Goal: Use online tool/utility: Utilize a website feature to perform a specific function

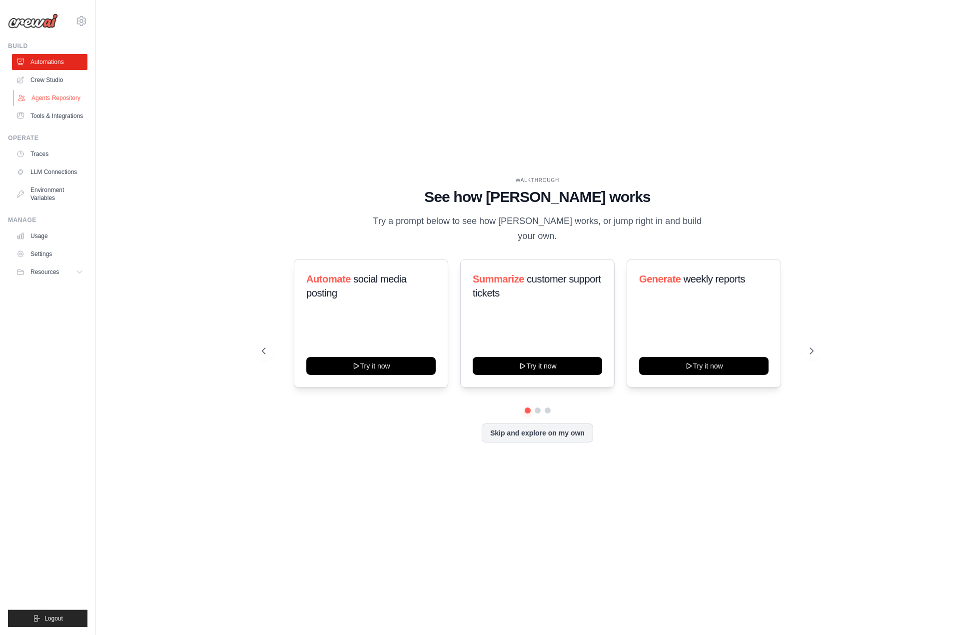
click at [55, 95] on link "Agents Repository" at bounding box center [50, 98] width 75 height 16
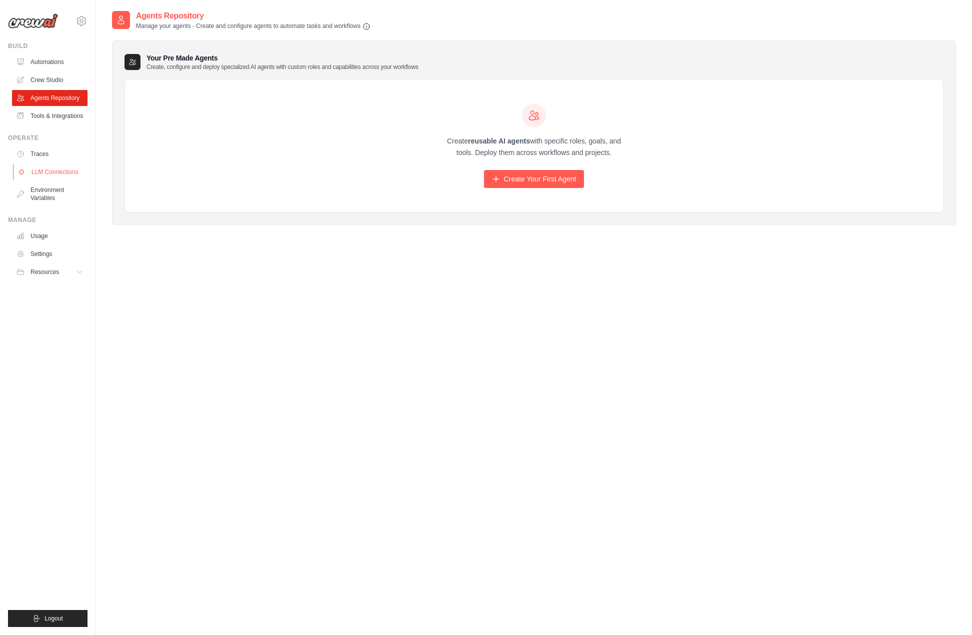
click at [56, 170] on link "LLM Connections" at bounding box center [50, 172] width 75 height 16
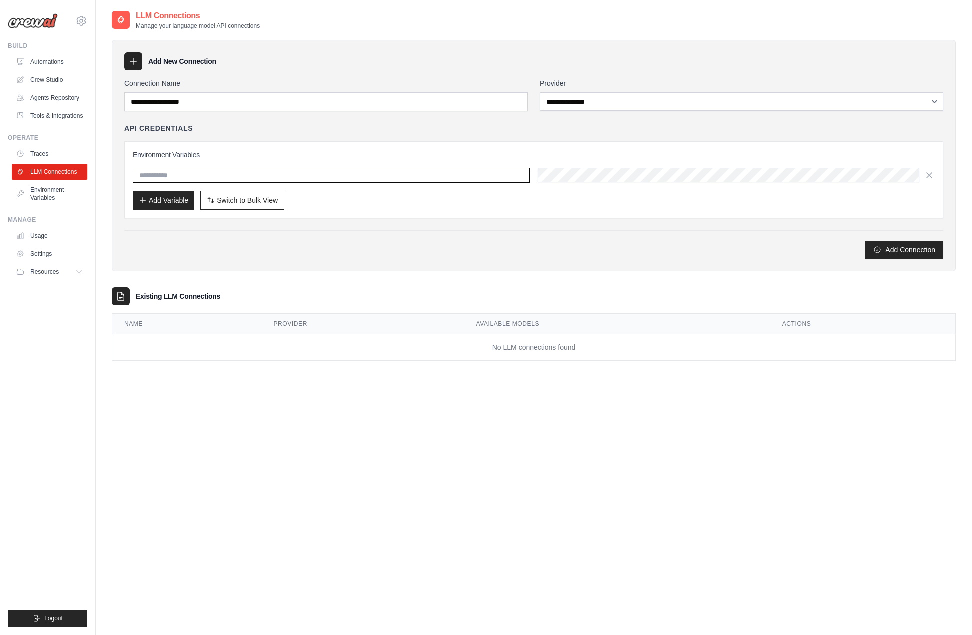
click at [372, 173] on input "text" at bounding box center [331, 175] width 397 height 15
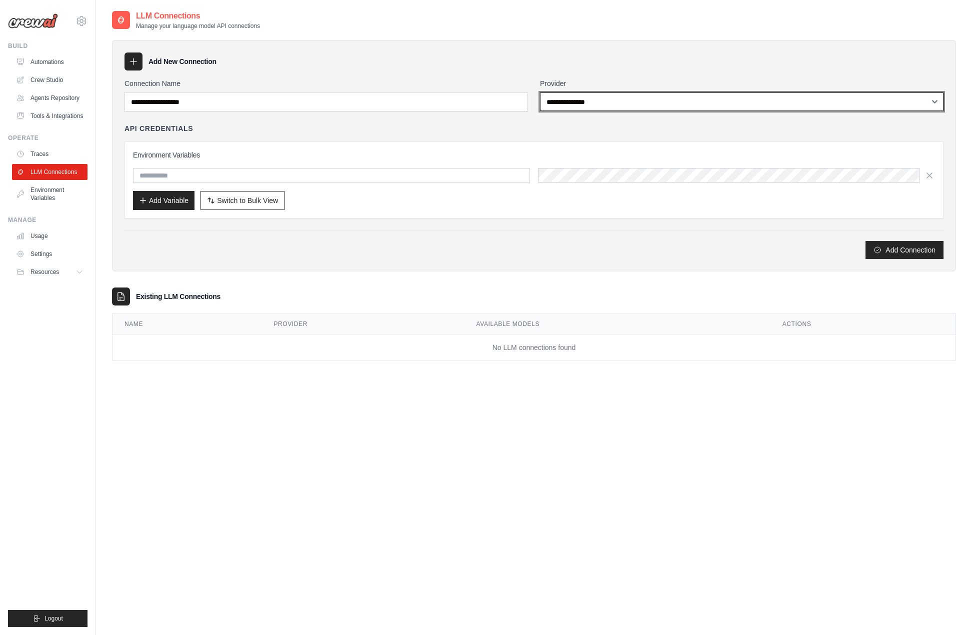
click at [696, 105] on select "**********" at bounding box center [741, 101] width 403 height 18
select select "******"
click at [540, 92] on select "**********" at bounding box center [741, 101] width 403 height 18
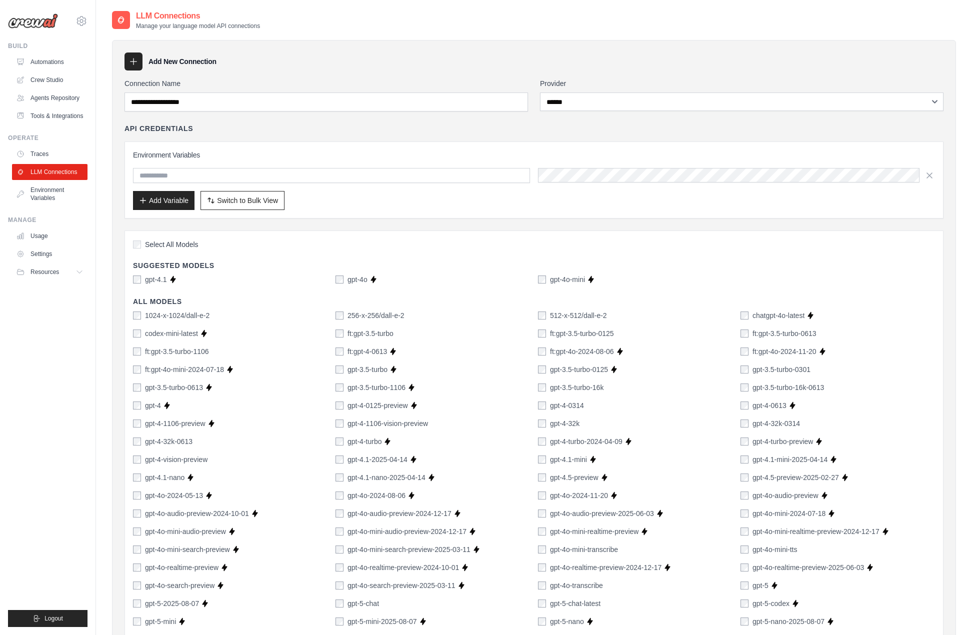
click at [143, 277] on div "gpt-4.1" at bounding box center [150, 279] width 34 height 10
click at [298, 178] on input "text" at bounding box center [331, 175] width 397 height 15
type input "**********"
click at [166, 168] on input "**********" at bounding box center [331, 175] width 397 height 15
click at [813, 203] on div "Add Variable Switch to Bulk View Switch to Table View" at bounding box center [534, 200] width 802 height 19
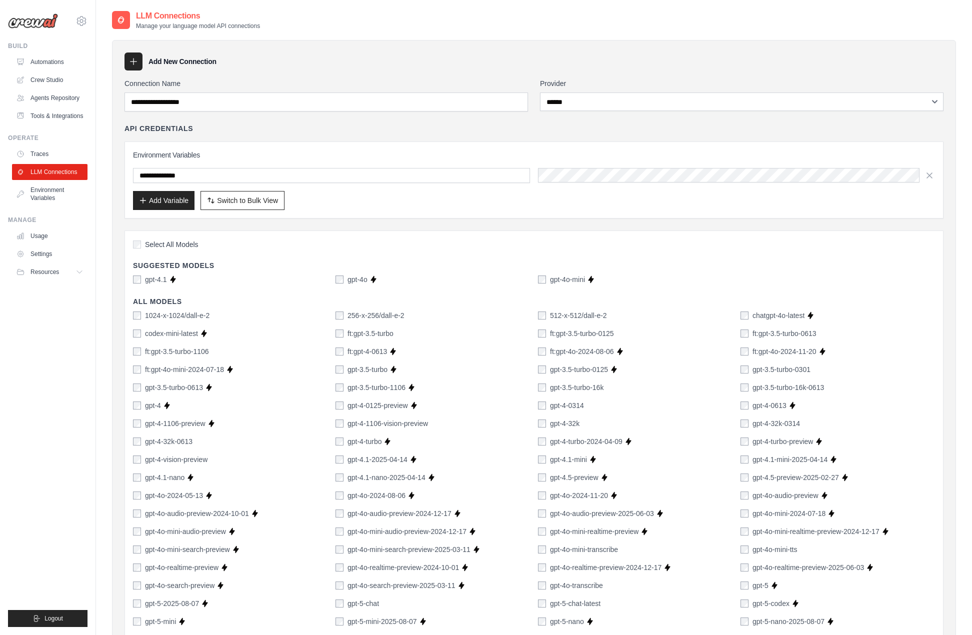
click at [443, 194] on div "Add Variable Switch to Bulk View Switch to Table View" at bounding box center [534, 200] width 802 height 19
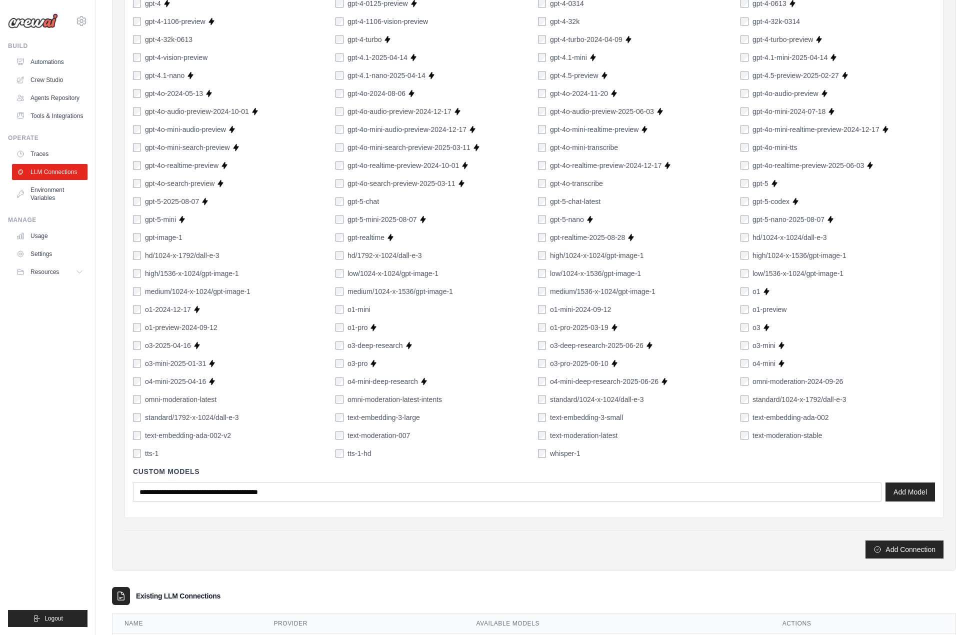
scroll to position [450, 0]
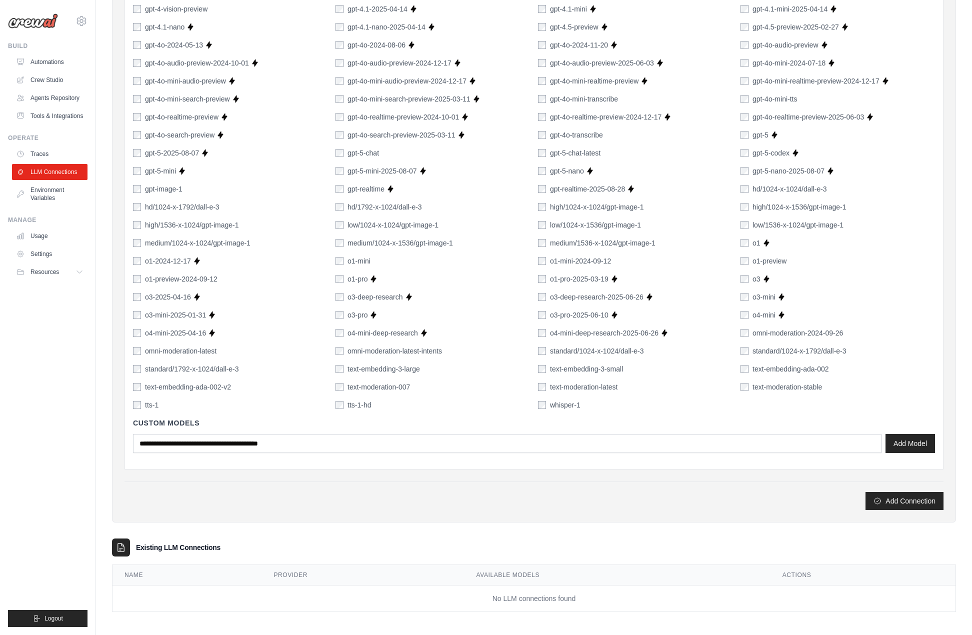
click at [926, 492] on button "Add Connection" at bounding box center [904, 501] width 78 height 18
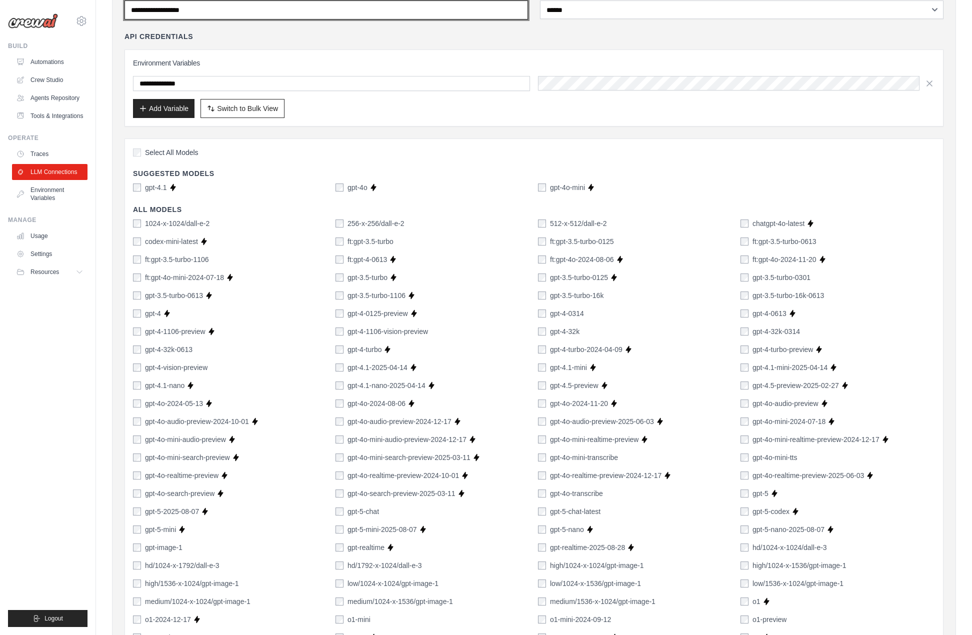
click at [379, 3] on input "Connection Name" at bounding box center [325, 9] width 403 height 19
type input "*"
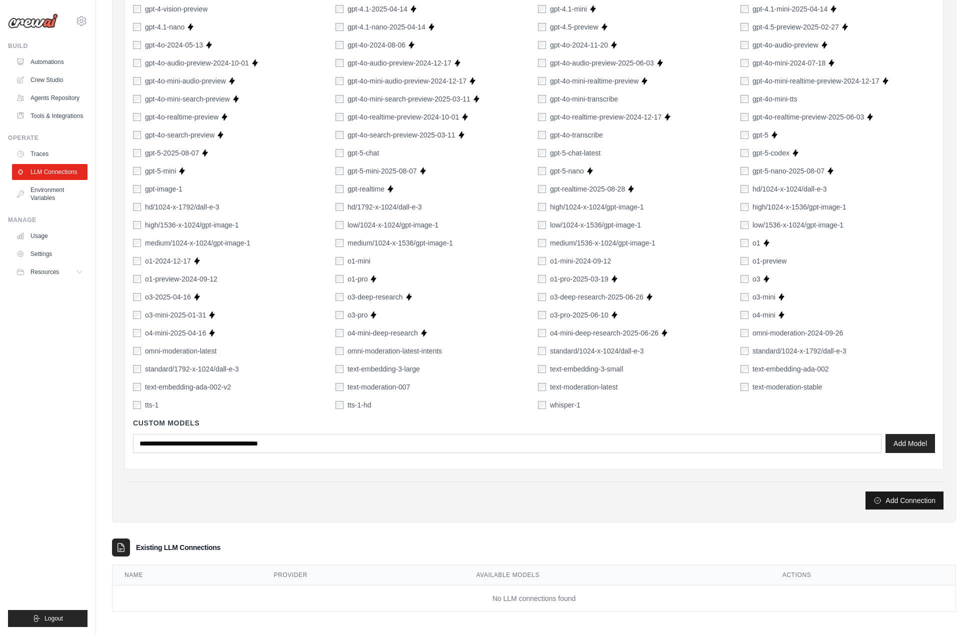
type input "**********"
click at [910, 500] on button "Add Connection" at bounding box center [904, 500] width 78 height 18
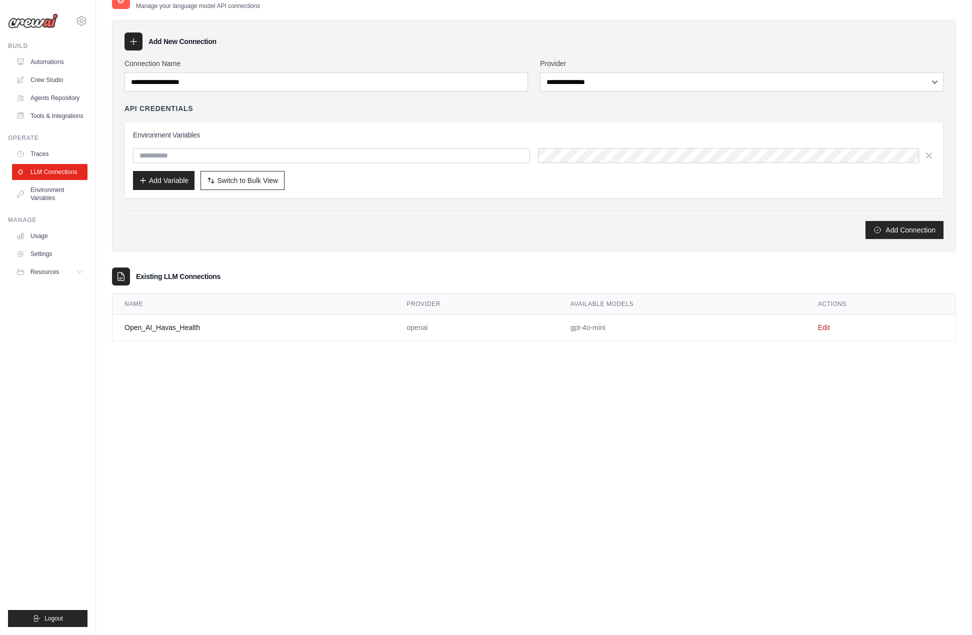
scroll to position [0, 0]
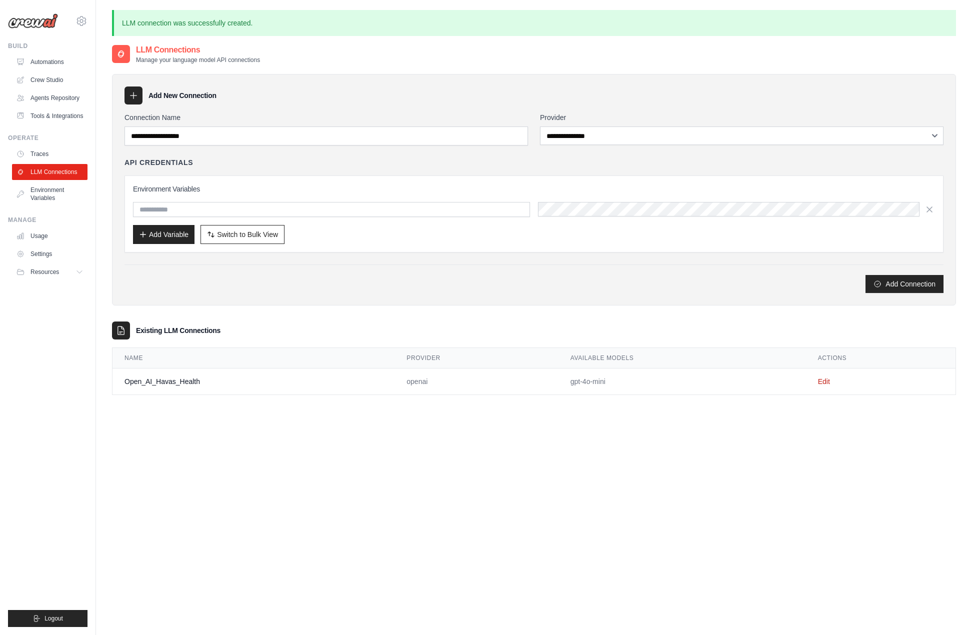
click at [763, 483] on div "**********" at bounding box center [534, 361] width 844 height 635
click at [45, 77] on link "Crew Studio" at bounding box center [50, 80] width 75 height 16
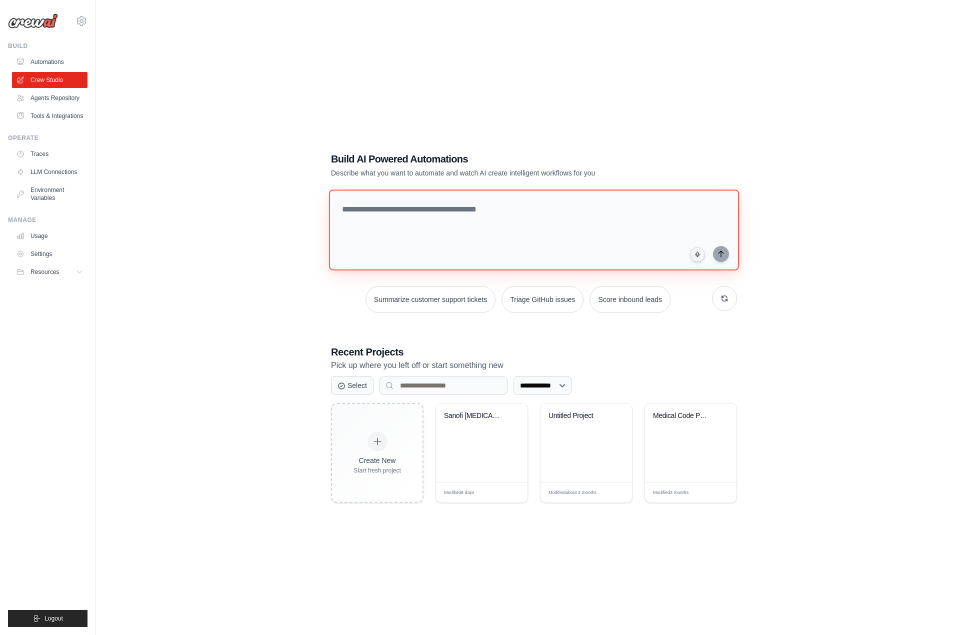
click at [492, 245] on textarea at bounding box center [534, 229] width 410 height 81
click at [485, 445] on div "Sanofi Dupixent Market Analysis" at bounding box center [481, 442] width 91 height 79
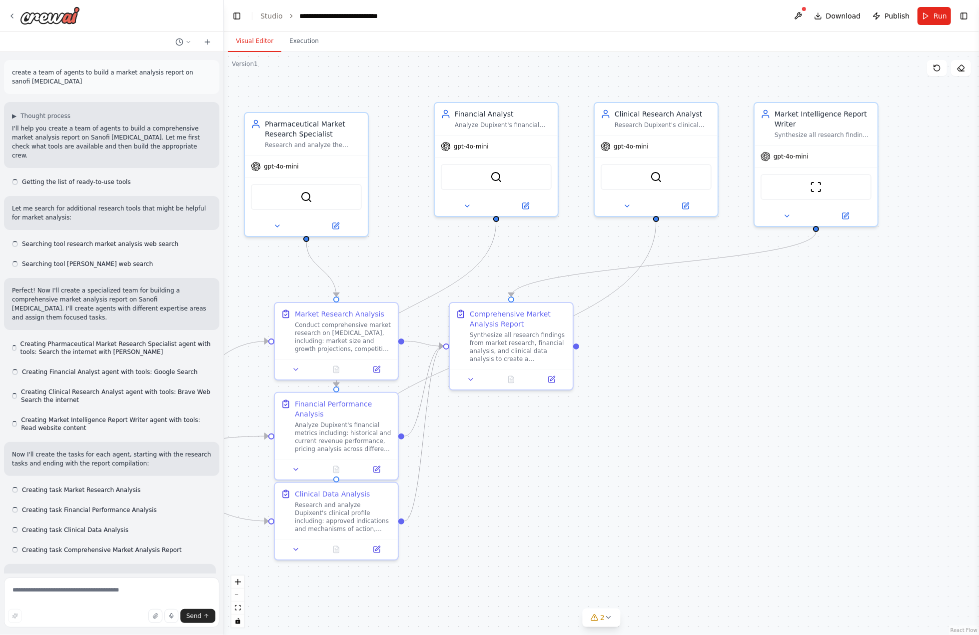
scroll to position [464, 0]
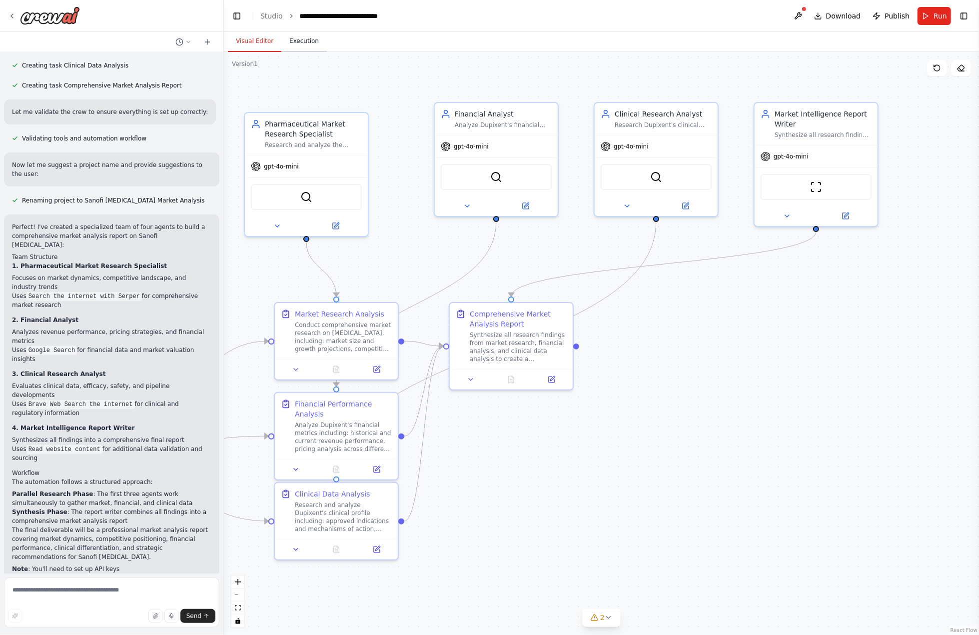
click at [306, 46] on button "Execution" at bounding box center [303, 41] width 45 height 21
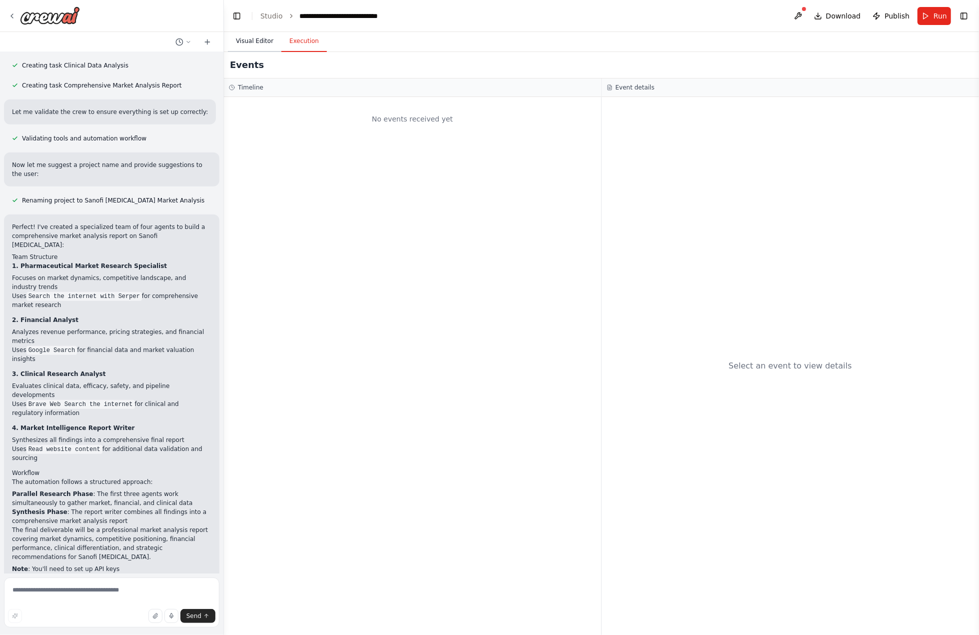
click at [253, 37] on button "Visual Editor" at bounding box center [254, 41] width 53 height 21
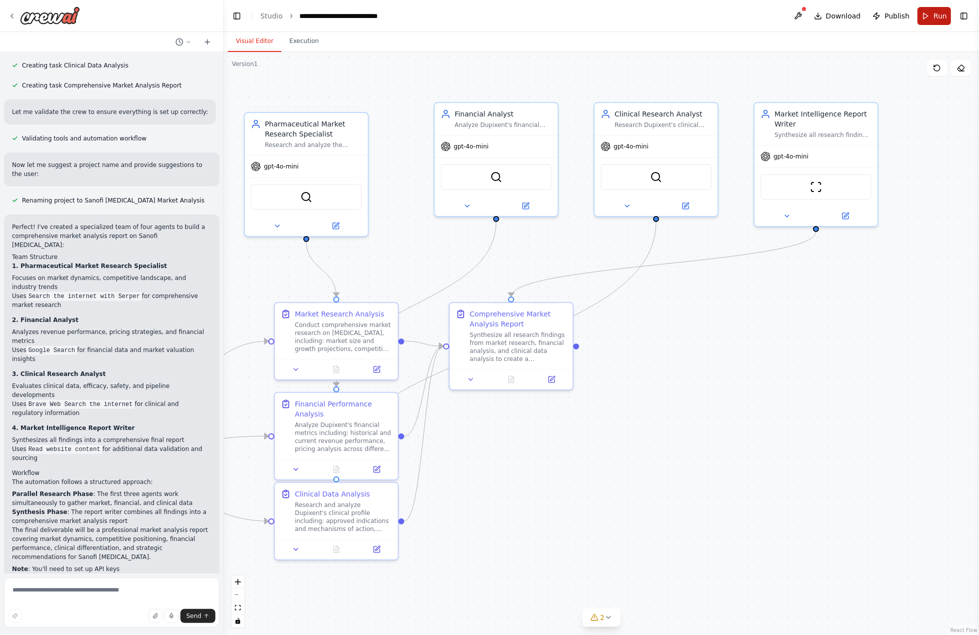
click at [940, 19] on span "Run" at bounding box center [940, 16] width 13 height 10
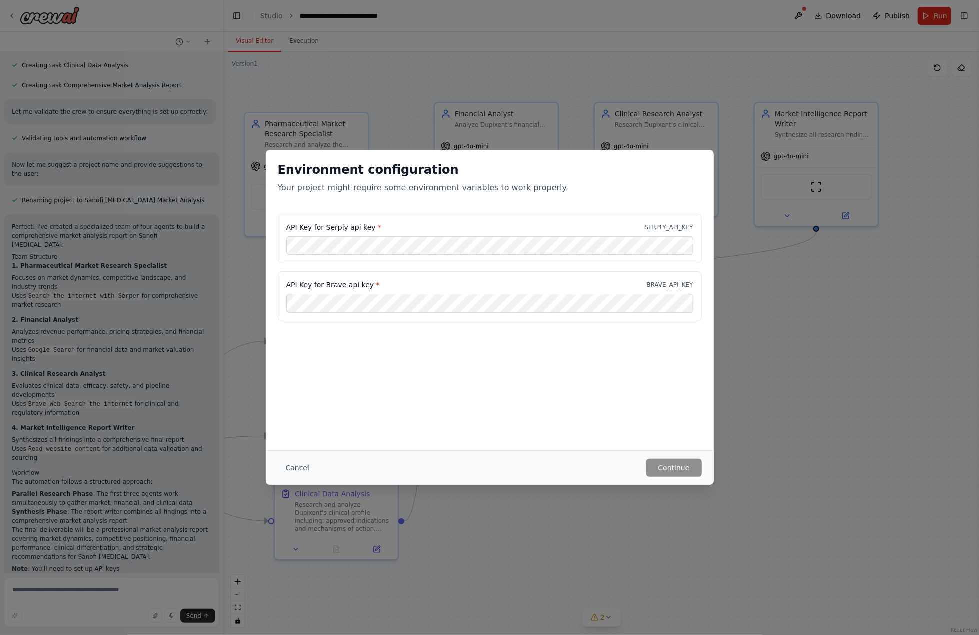
click at [822, 452] on div "Environment configuration Your project might require some environment variables…" at bounding box center [489, 317] width 979 height 635
click at [292, 467] on button "Cancel" at bounding box center [297, 468] width 39 height 18
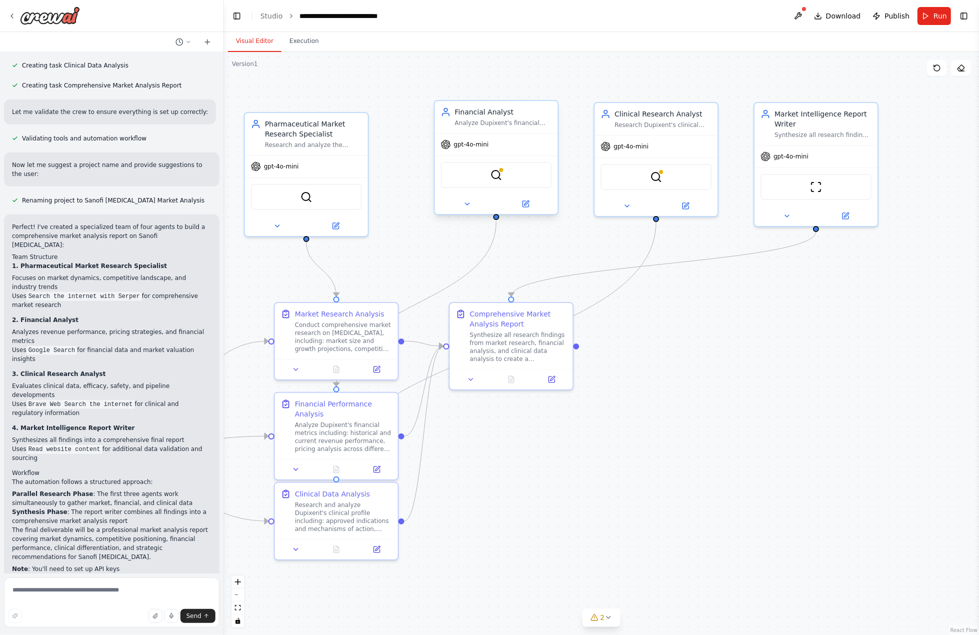
click at [494, 185] on div "SerplyWebSearchTool" at bounding box center [496, 175] width 111 height 26
click at [472, 205] on button at bounding box center [467, 204] width 56 height 12
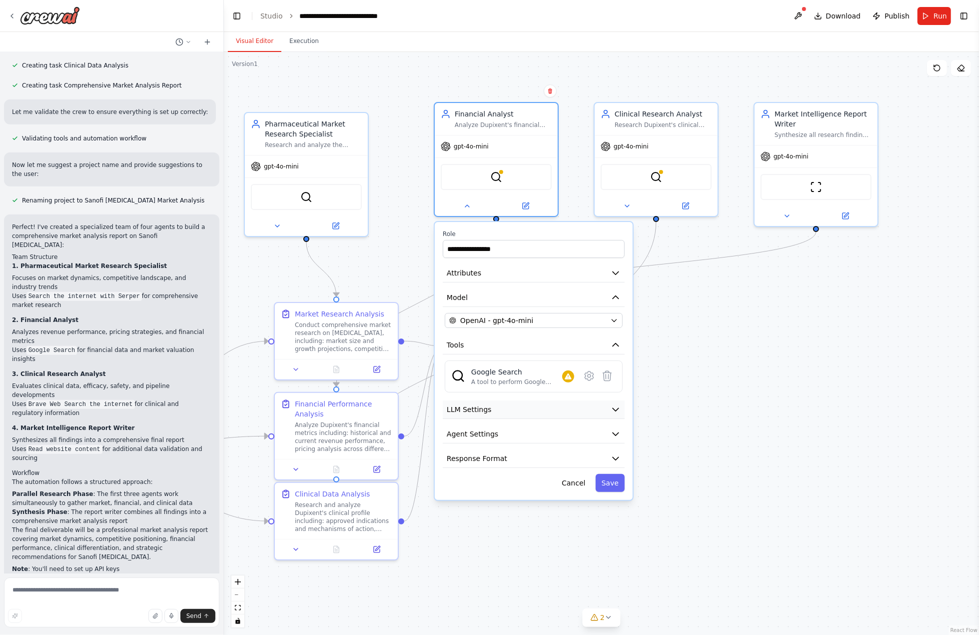
click at [589, 411] on button "LLM Settings" at bounding box center [534, 409] width 182 height 18
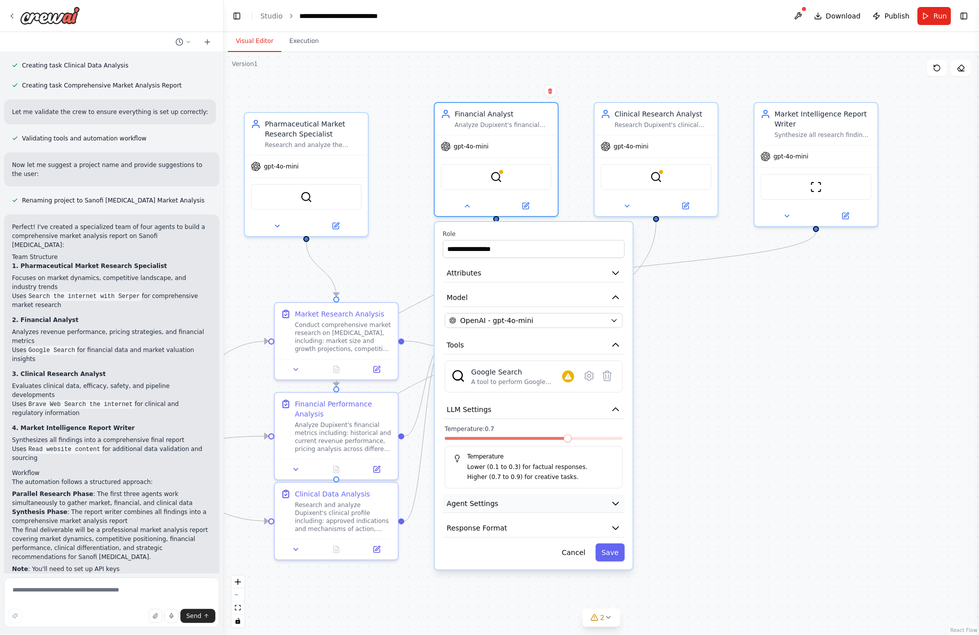
click at [599, 503] on button "Agent Settings" at bounding box center [534, 503] width 182 height 18
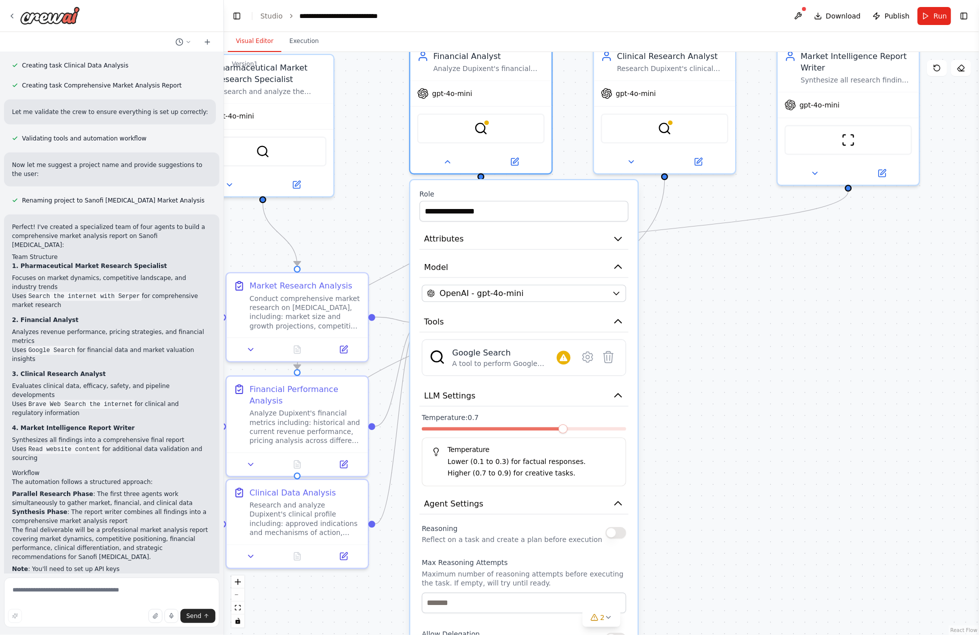
click at [620, 530] on button "button" at bounding box center [616, 532] width 20 height 11
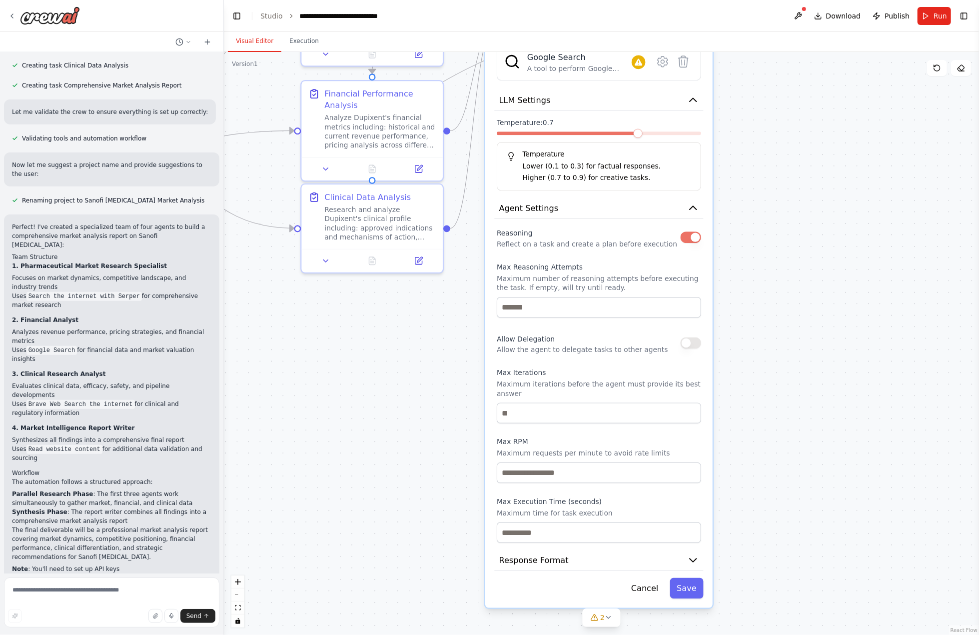
drag, startPoint x: 657, startPoint y: 528, endPoint x: 732, endPoint y: 232, distance: 304.7
click at [732, 232] on div ".deletable-edge-delete-btn { width: 20px; height: 20px; border: 0px solid #ffff…" at bounding box center [601, 343] width 755 height 583
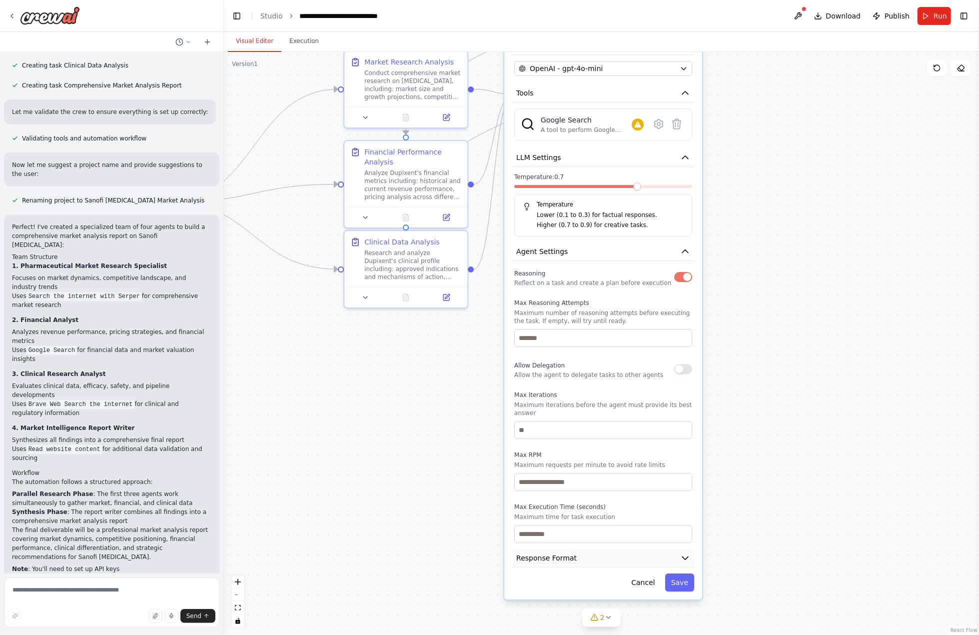
click at [686, 553] on icon "button" at bounding box center [685, 558] width 10 height 10
click at [598, 624] on button "2" at bounding box center [601, 617] width 38 height 18
click at [767, 473] on div ".deletable-edge-delete-btn { width: 20px; height: 20px; border: 0px solid #ffff…" at bounding box center [601, 343] width 755 height 583
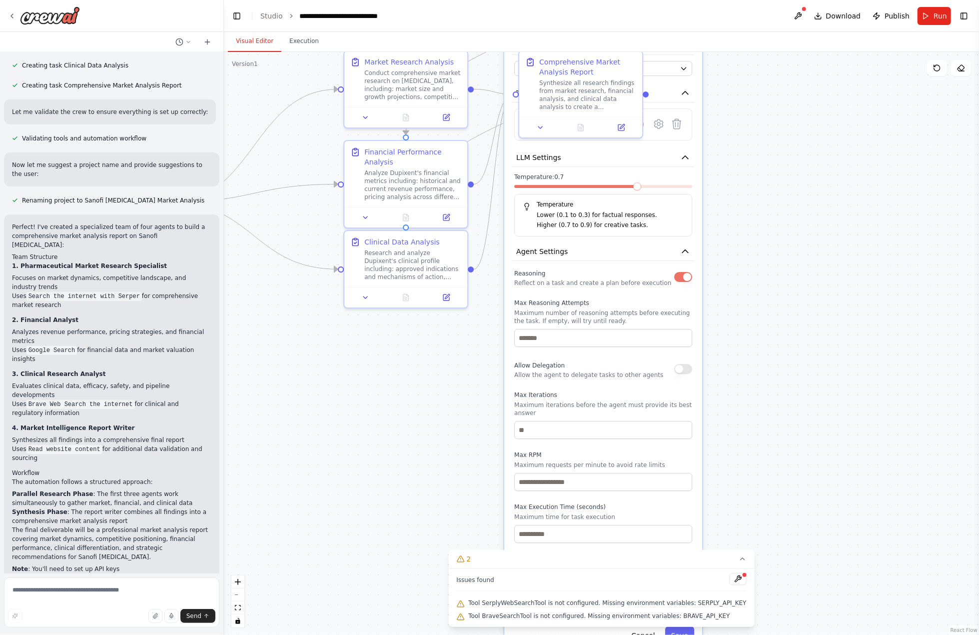
click at [788, 461] on div ".deletable-edge-delete-btn { width: 20px; height: 20px; border: 0px solid #ffff…" at bounding box center [601, 343] width 755 height 583
click at [739, 561] on icon at bounding box center [743, 559] width 8 height 8
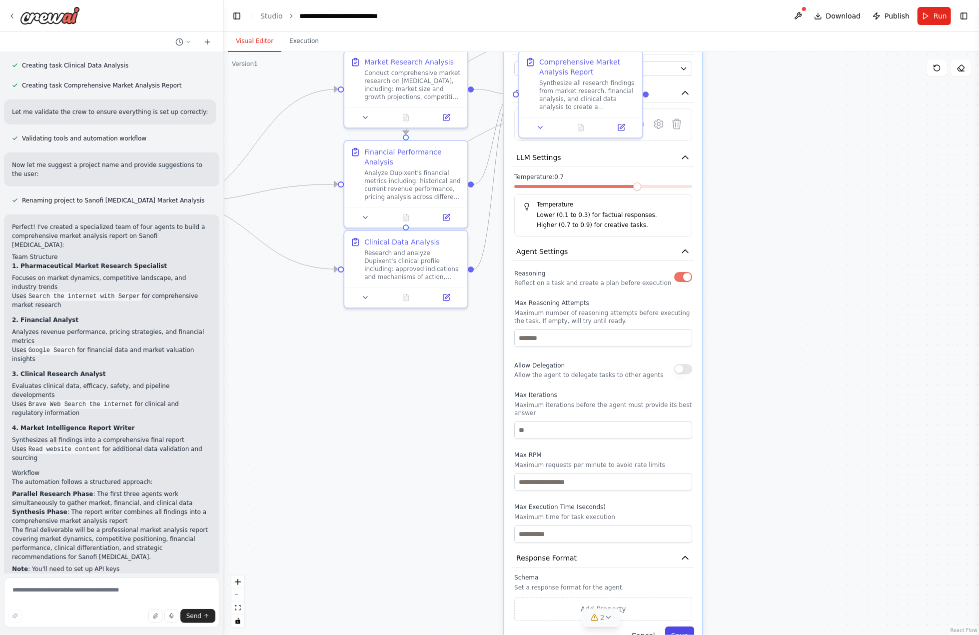
click at [674, 626] on button "Save" at bounding box center [679, 635] width 29 height 18
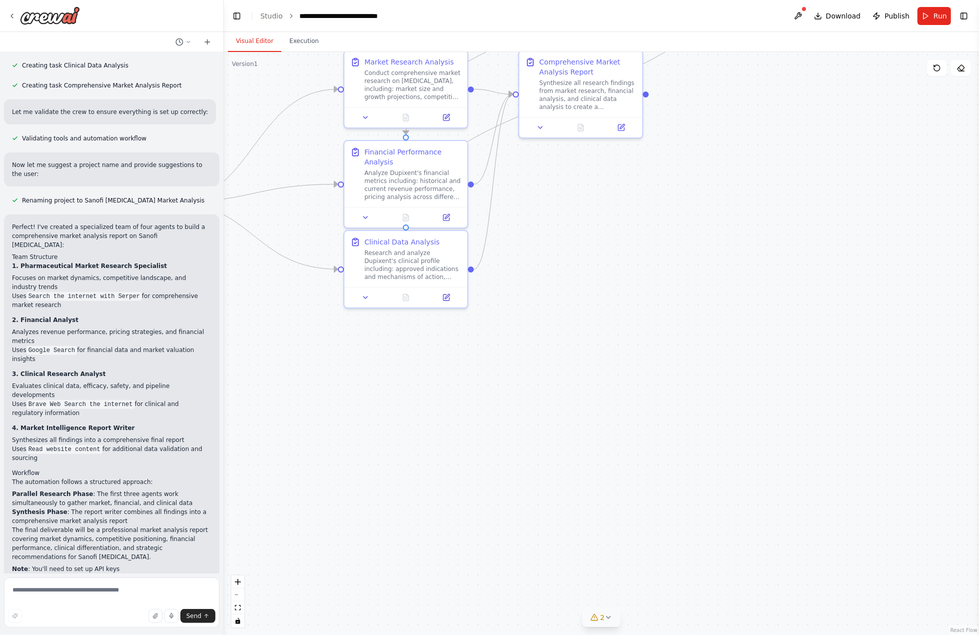
click at [784, 524] on div ".deletable-edge-delete-btn { width: 20px; height: 20px; border: 0px solid #ffff…" at bounding box center [601, 343] width 755 height 583
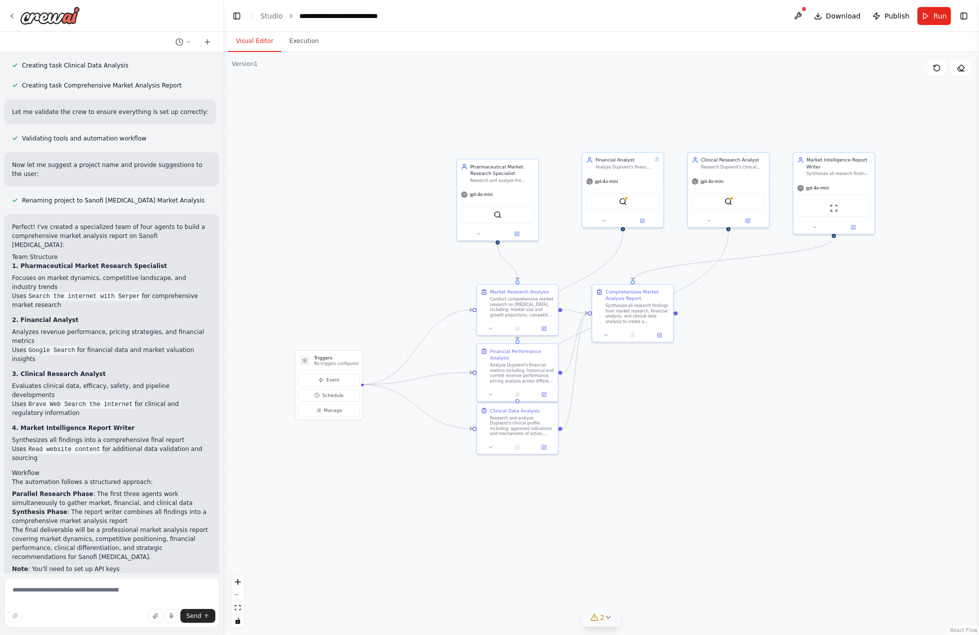
drag, startPoint x: 669, startPoint y: 318, endPoint x: 690, endPoint y: 461, distance: 144.5
click at [690, 461] on div ".deletable-edge-delete-btn { width: 20px; height: 20px; border: 0px solid #ffff…" at bounding box center [601, 343] width 755 height 583
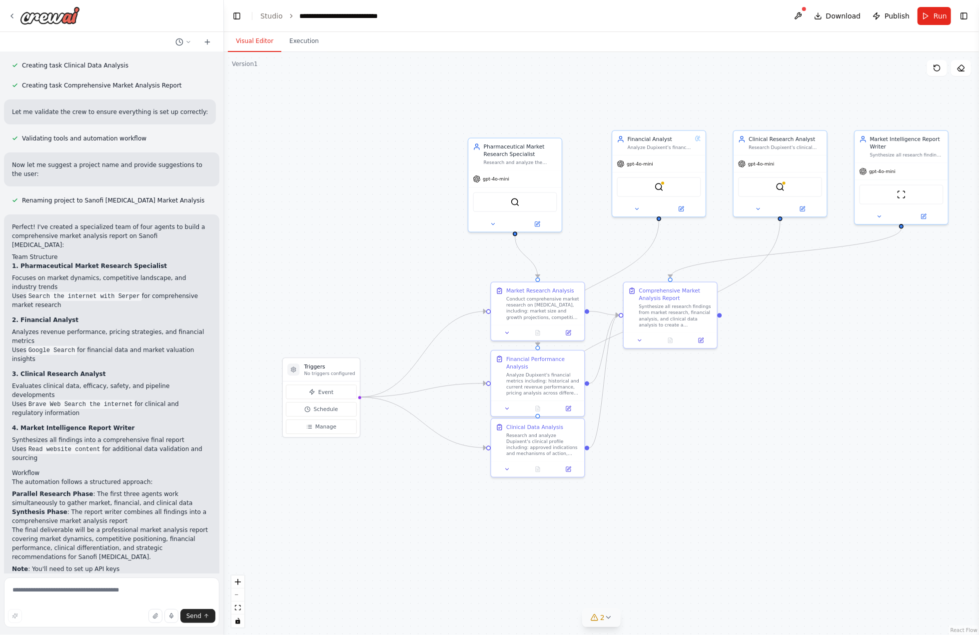
drag, startPoint x: 629, startPoint y: 450, endPoint x: 675, endPoint y: 474, distance: 51.9
click at [675, 474] on div ".deletable-edge-delete-btn { width: 20px; height: 20px; border: 0px solid #ffff…" at bounding box center [601, 343] width 755 height 583
click at [268, 19] on link "Studio" at bounding box center [271, 16] width 22 height 8
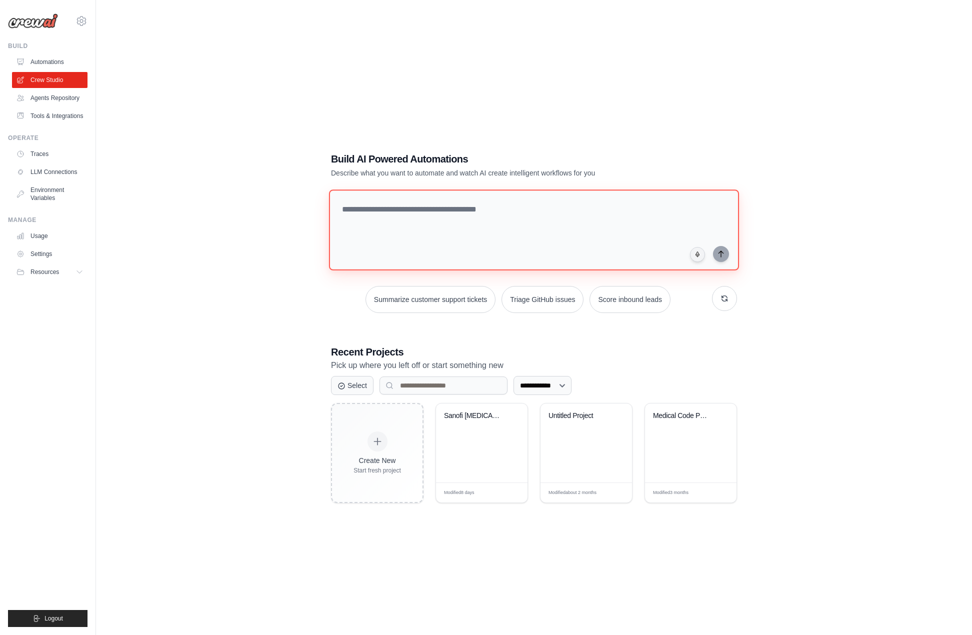
click at [544, 210] on textarea at bounding box center [534, 229] width 410 height 81
click at [605, 218] on textarea at bounding box center [534, 229] width 410 height 81
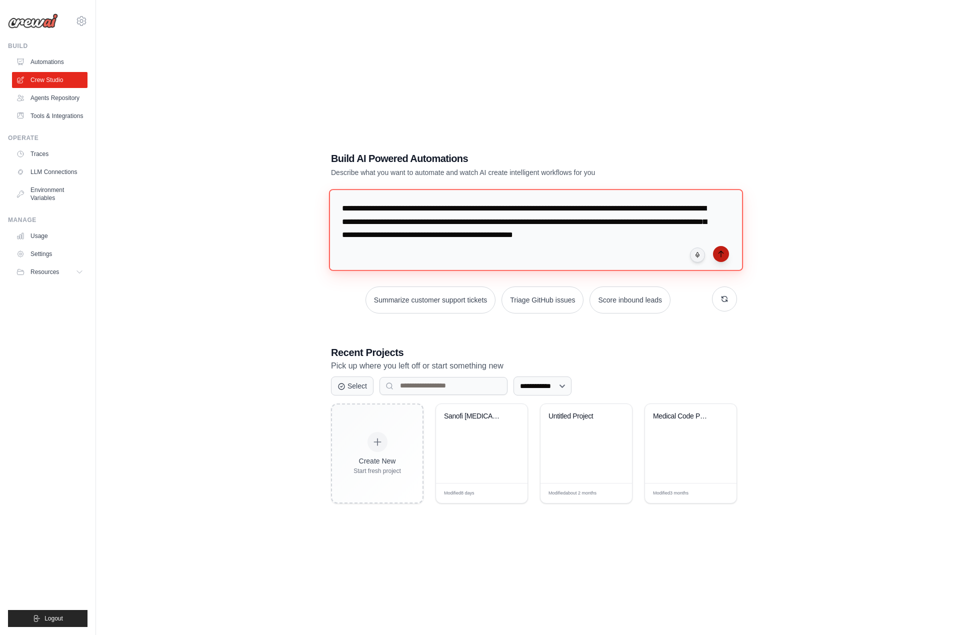
type textarea "**********"
click at [725, 260] on button "submit" at bounding box center [721, 254] width 16 height 16
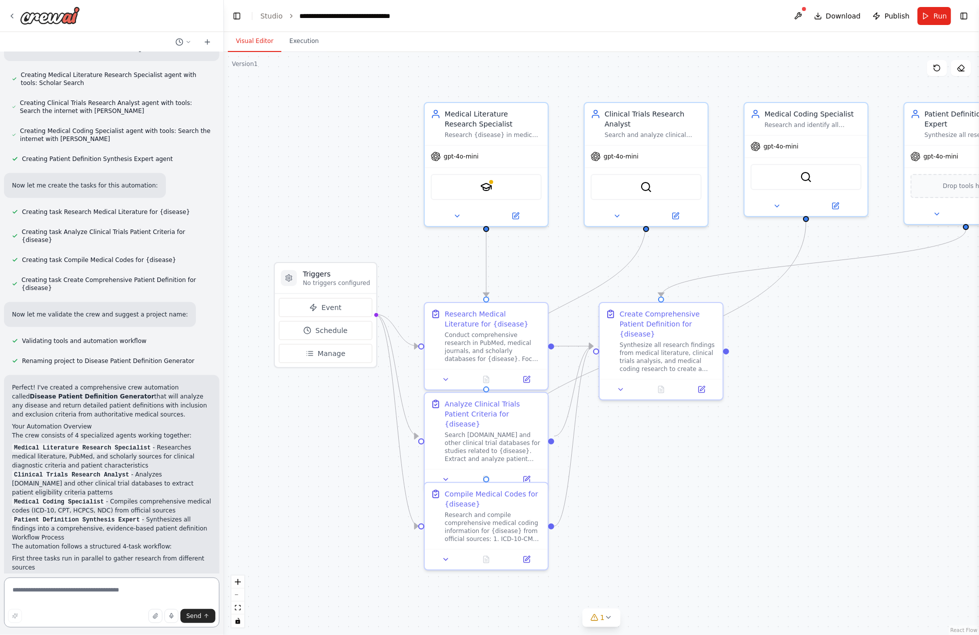
scroll to position [554, 0]
